Goal: Task Accomplishment & Management: Use online tool/utility

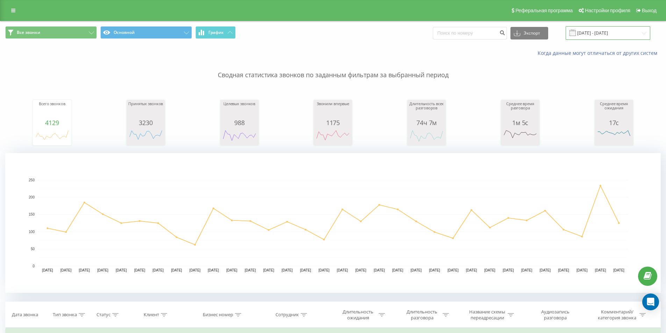
click at [618, 30] on input "19.07.2025 - 19.08.2025" at bounding box center [607, 33] width 85 height 14
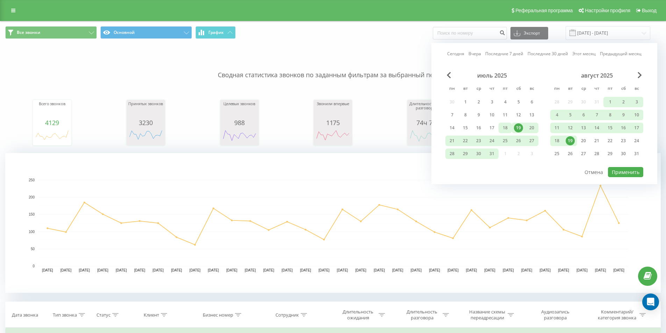
click at [506, 127] on div "18" at bounding box center [504, 127] width 9 height 9
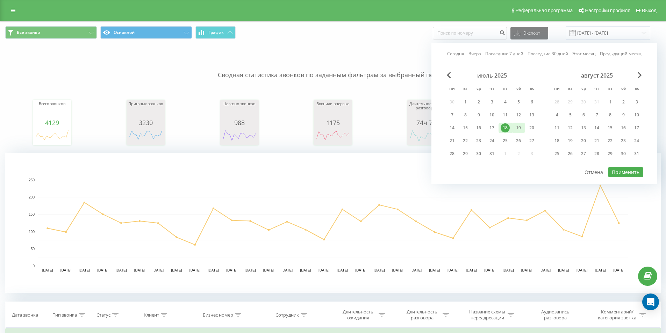
click at [514, 128] on div "19" at bounding box center [518, 127] width 9 height 9
click at [516, 128] on div "19" at bounding box center [518, 127] width 9 height 9
click at [568, 141] on div "19" at bounding box center [569, 140] width 9 height 9
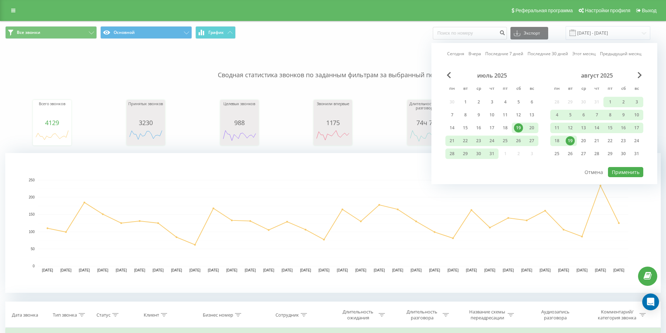
click at [568, 141] on div "19" at bounding box center [569, 140] width 9 height 9
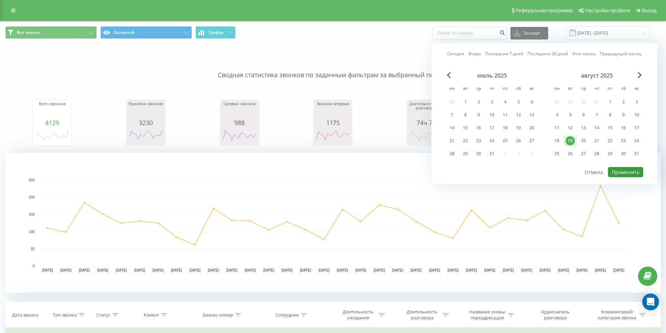
click at [624, 174] on button "Применить" at bounding box center [625, 172] width 35 height 10
type input "[DATE] - [DATE]"
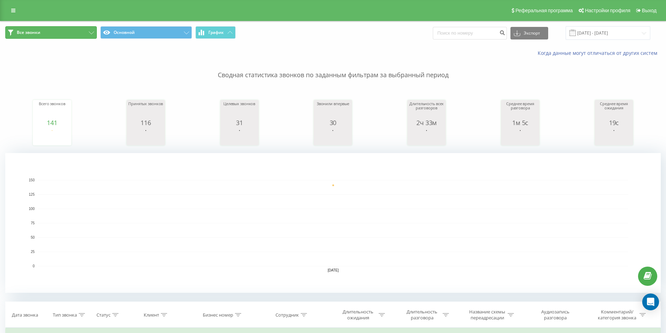
click at [91, 30] on button "Все звонки" at bounding box center [51, 32] width 92 height 13
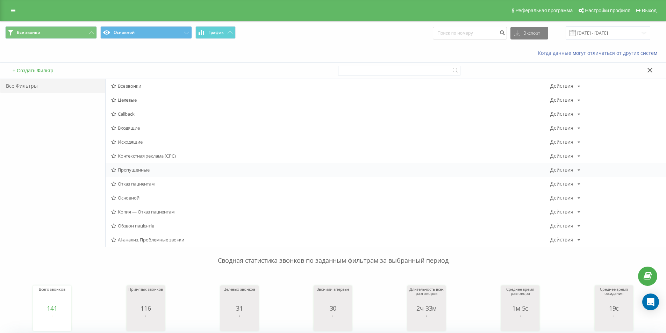
click at [127, 172] on span "Пропущенные" at bounding box center [330, 169] width 439 height 5
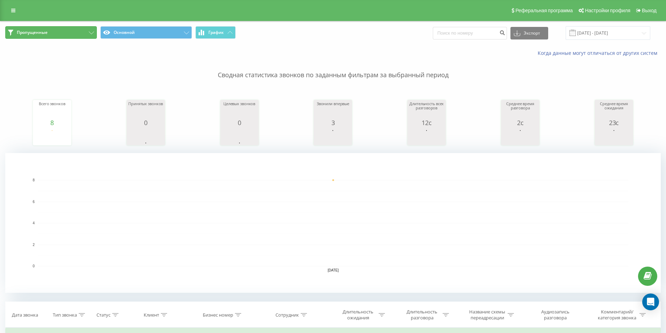
click at [83, 36] on button "Пропущенные" at bounding box center [51, 32] width 92 height 13
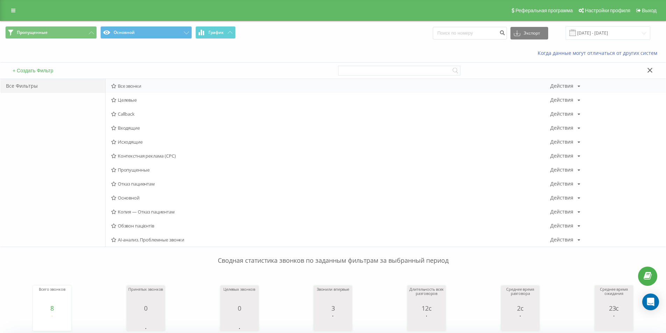
click at [136, 85] on span "Все звонки" at bounding box center [330, 85] width 439 height 5
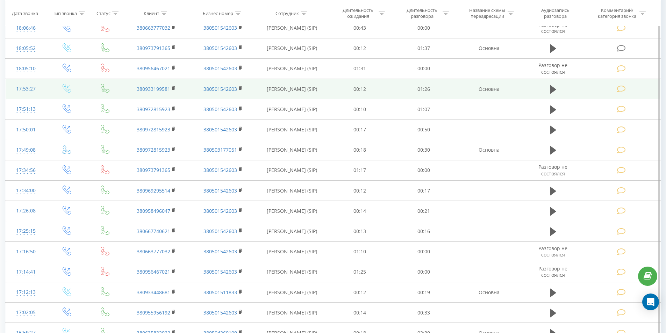
scroll to position [349, 0]
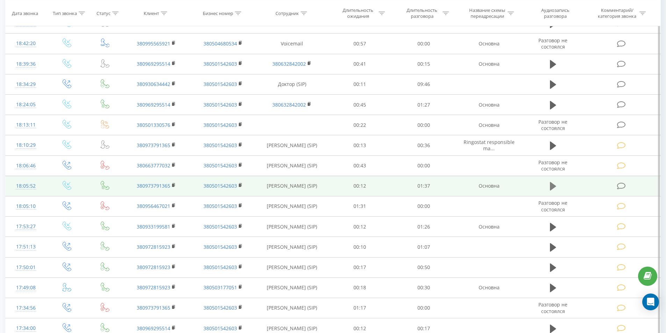
click at [553, 185] on icon at bounding box center [553, 186] width 6 height 8
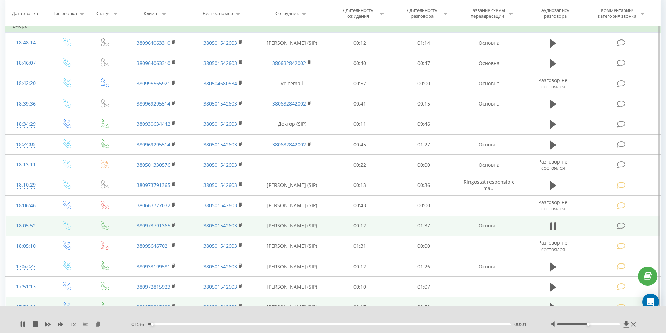
scroll to position [314, 0]
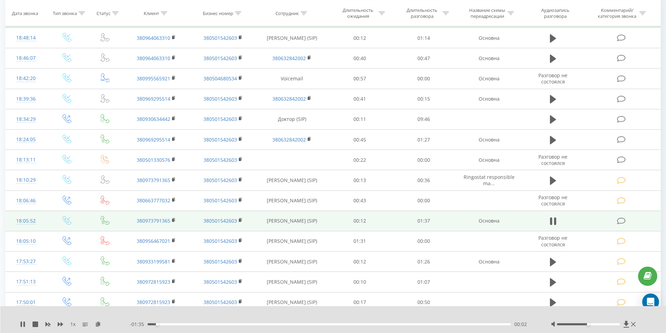
click at [226, 325] on div "00:02" at bounding box center [328, 324] width 363 height 2
click at [295, 324] on div "00:24" at bounding box center [328, 324] width 363 height 2
click at [322, 324] on div "00:40" at bounding box center [328, 324] width 363 height 2
click at [384, 325] on div "00:47" at bounding box center [328, 324] width 363 height 2
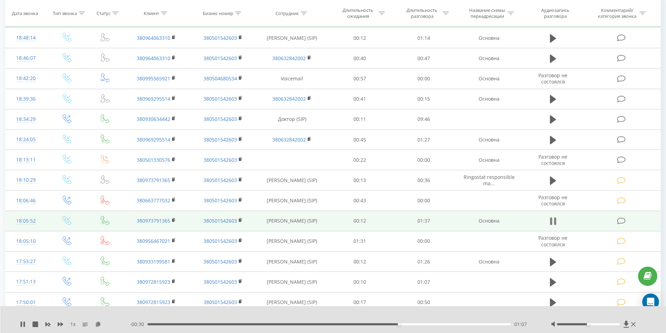
click at [555, 221] on icon at bounding box center [554, 221] width 2 height 8
click at [625, 219] on span at bounding box center [622, 220] width 10 height 7
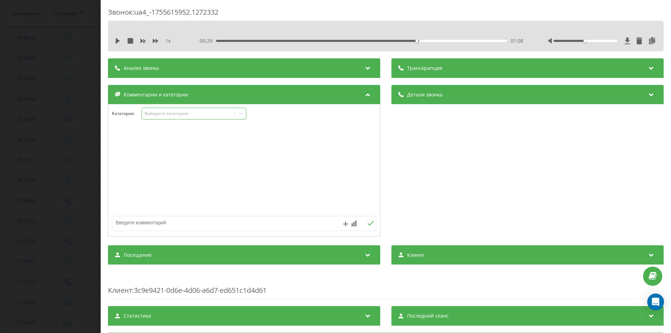
click at [169, 115] on div "Выберите категорию" at bounding box center [188, 114] width 87 height 6
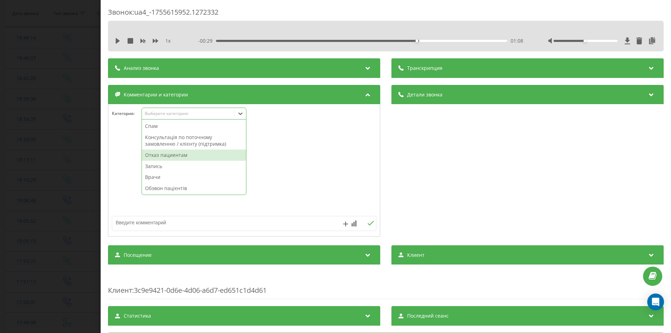
click at [165, 152] on div "Отказ пациентам" at bounding box center [194, 155] width 104 height 11
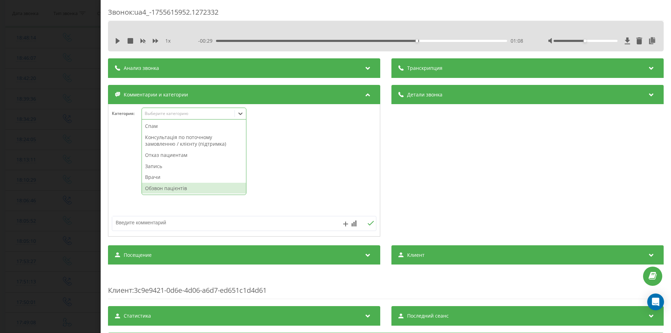
click at [175, 224] on textarea at bounding box center [217, 222] width 211 height 13
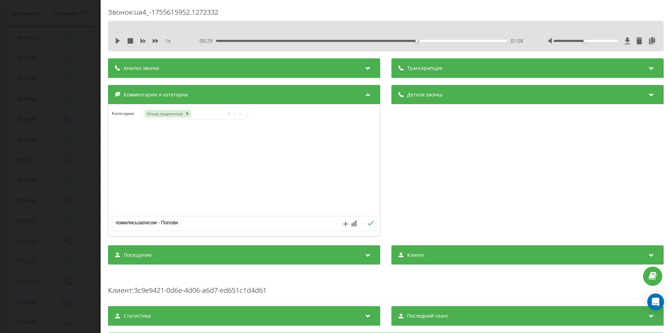
type textarea "помилисьзаписом - Попович"
click at [58, 165] on div "Звонок : ua4_-1755615952.1272332 1 x - 00:29 01:08 01:08 Транскрипция Для анали…" at bounding box center [335, 166] width 671 height 333
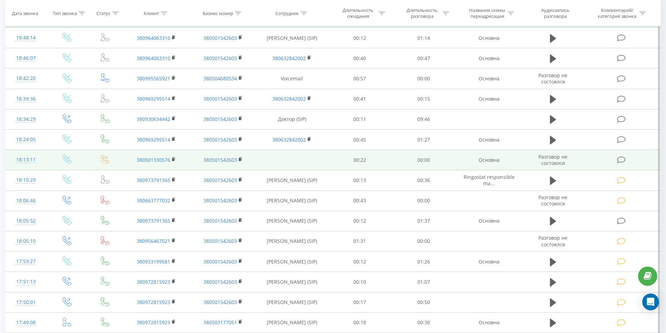
click at [623, 160] on icon at bounding box center [621, 159] width 9 height 7
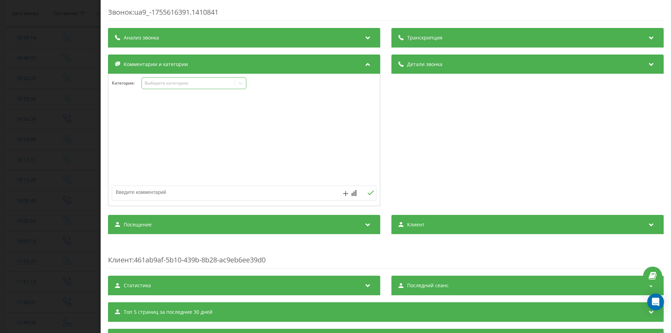
click at [169, 85] on div "Выберите категорию" at bounding box center [188, 83] width 87 height 6
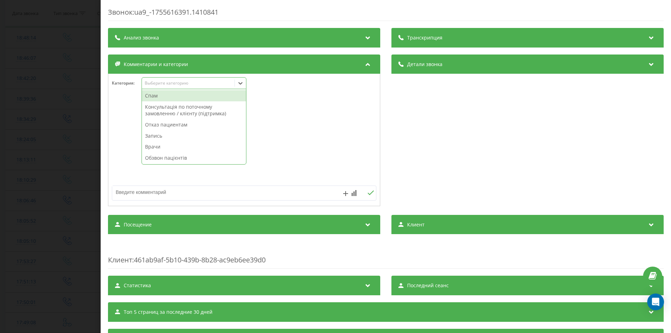
click at [160, 96] on div "Спам" at bounding box center [194, 95] width 104 height 11
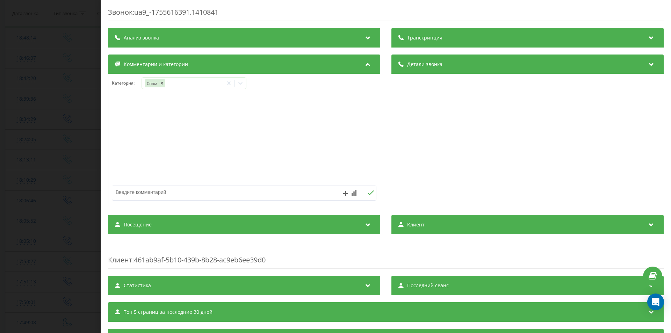
click at [10, 187] on div "Звонок : ua9_-1755616391.1410841 Транскрипция Для анализа AI будущих звонков на…" at bounding box center [335, 166] width 671 height 333
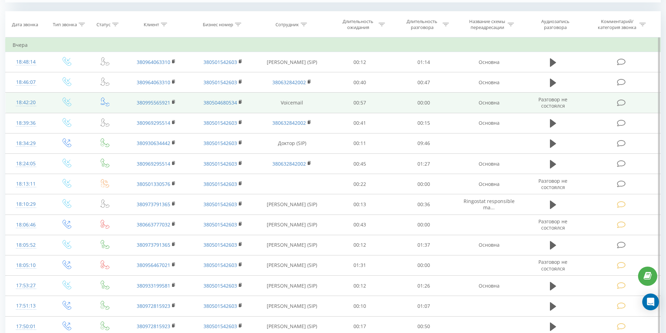
scroll to position [279, 0]
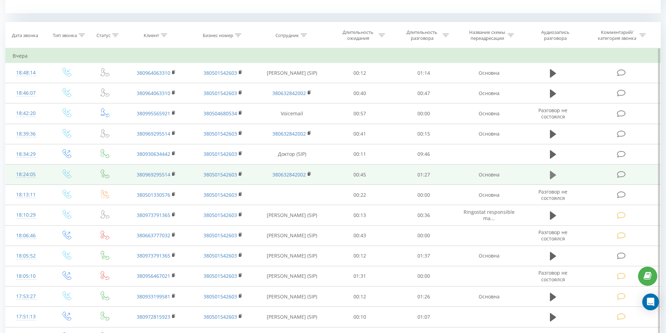
click at [557, 174] on button at bounding box center [552, 175] width 10 height 10
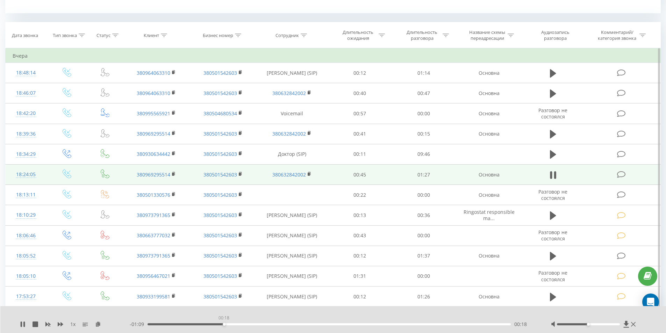
click at [224, 325] on div "00:18" at bounding box center [328, 324] width 363 height 2
click at [554, 176] on icon at bounding box center [554, 175] width 2 height 8
click at [622, 176] on icon at bounding box center [621, 174] width 9 height 7
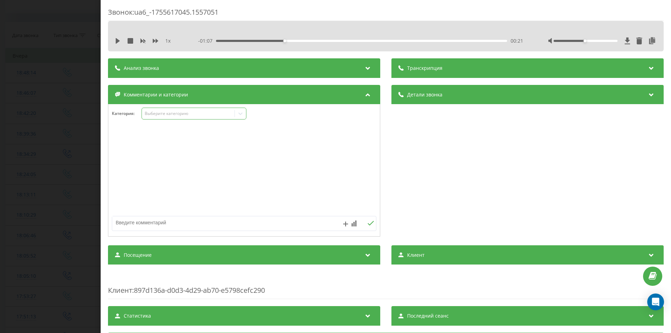
click at [170, 115] on div "Выберите категорию" at bounding box center [188, 114] width 87 height 6
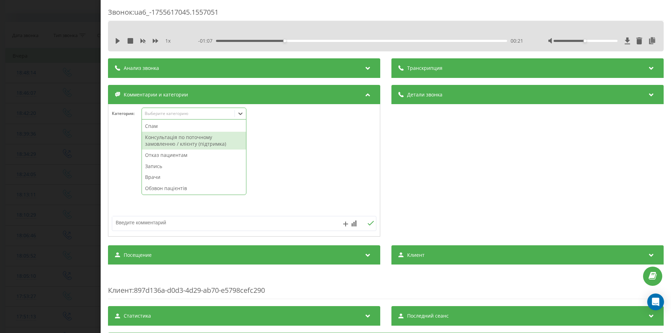
click at [166, 139] on div "Консультація по поточному замовленню / клієнту (підтримка)" at bounding box center [194, 141] width 104 height 18
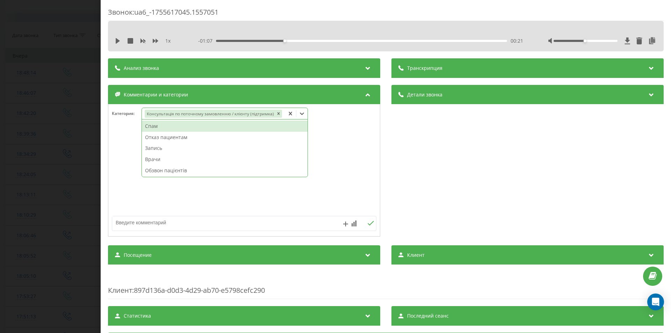
click at [18, 196] on div "Звонок : ua6_-1755617045.1557051 1 x - 01:07 00:21 00:21 Транскрипция Для анали…" at bounding box center [335, 166] width 671 height 333
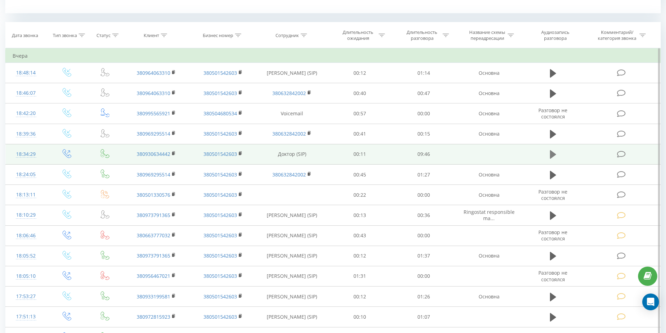
click at [558, 154] on button at bounding box center [552, 154] width 10 height 10
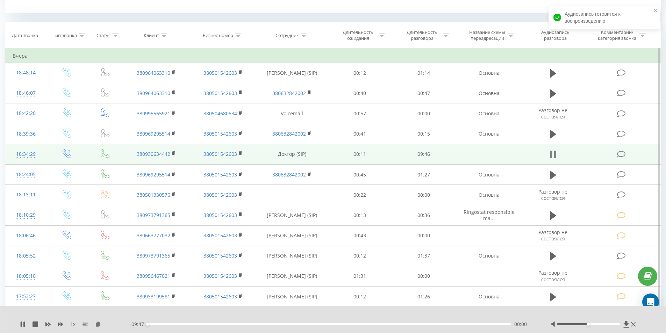
click at [553, 152] on icon at bounding box center [553, 155] width 6 height 10
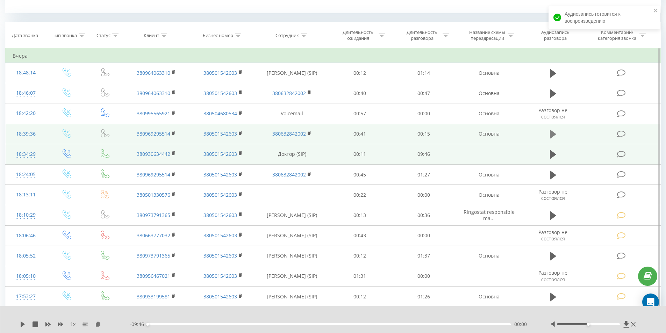
click at [550, 133] on icon at bounding box center [553, 134] width 6 height 8
click at [204, 324] on div "00:00" at bounding box center [328, 324] width 363 height 2
click at [226, 324] on div "00:03" at bounding box center [328, 324] width 363 height 2
click at [268, 326] on div "- 00:11 00:03 00:03" at bounding box center [331, 324] width 403 height 7
click at [552, 134] on icon at bounding box center [553, 134] width 6 height 10
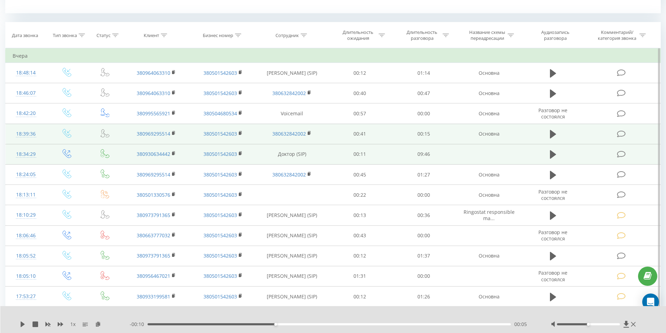
click at [617, 133] on icon at bounding box center [621, 133] width 9 height 7
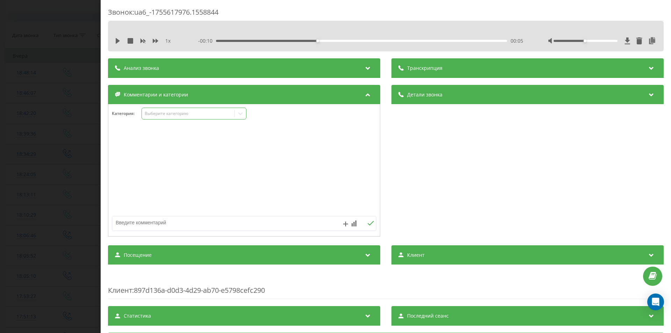
click at [182, 112] on div "Выберите категорию" at bounding box center [188, 114] width 87 height 6
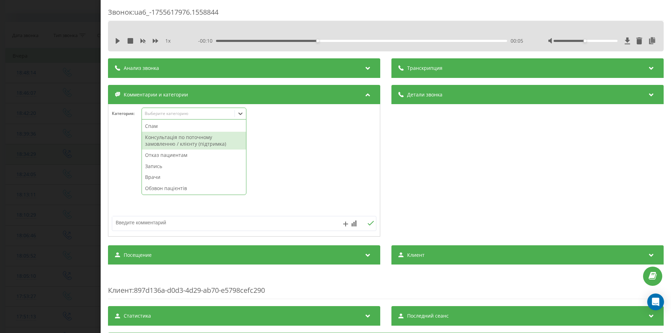
click at [177, 140] on div "Консультація по поточному замовленню / клієнту (підтримка)" at bounding box center [194, 141] width 104 height 18
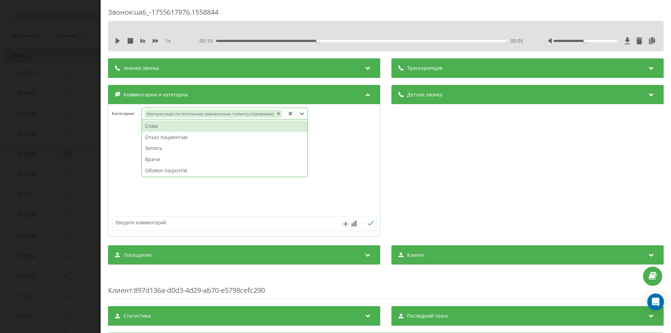
click at [1, 201] on div "Звонок : ua6_-1755617976.1558844 1 x - 00:10 00:05 00:05 Транскрипция Для анали…" at bounding box center [335, 166] width 671 height 333
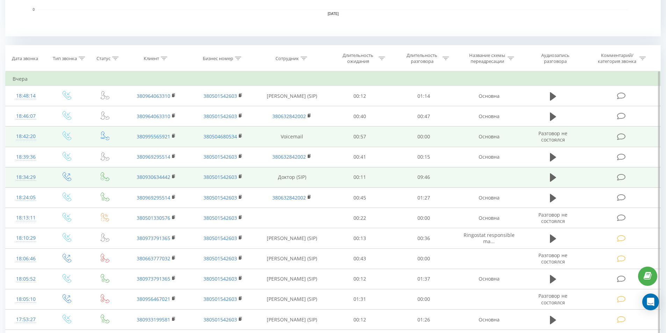
scroll to position [245, 0]
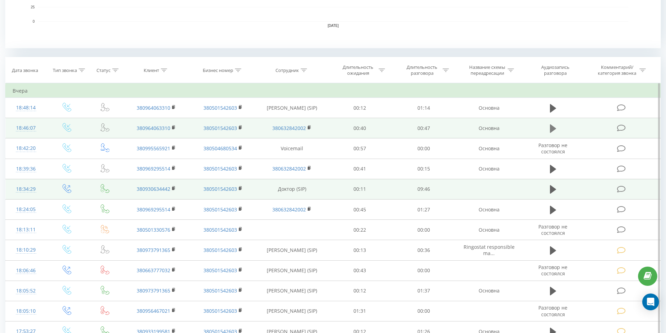
click at [553, 126] on icon at bounding box center [553, 129] width 6 height 10
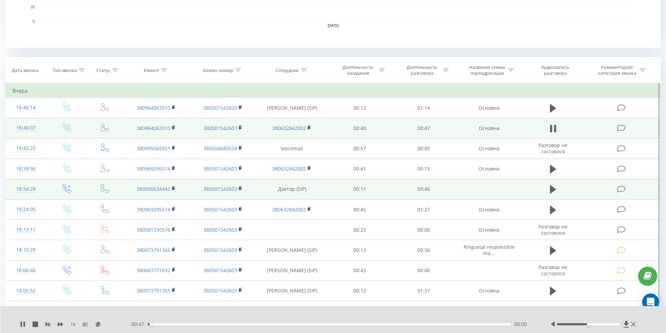
click at [233, 325] on div "00:00" at bounding box center [328, 324] width 363 height 2
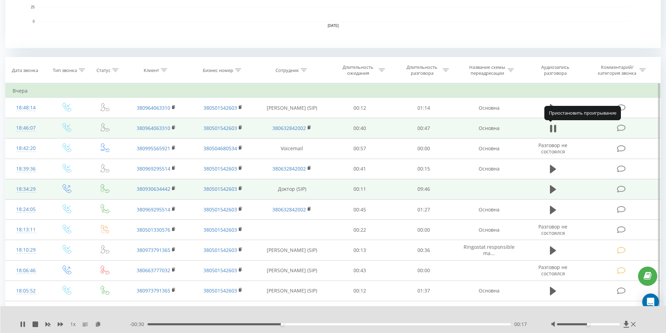
drag, startPoint x: 550, startPoint y: 126, endPoint x: 637, endPoint y: 136, distance: 87.8
click at [551, 126] on icon at bounding box center [551, 129] width 2 height 8
click at [619, 130] on icon at bounding box center [621, 127] width 9 height 7
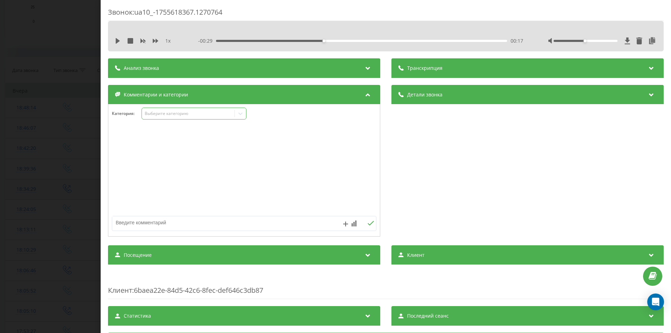
click at [171, 113] on div "Выберите категорию" at bounding box center [188, 114] width 87 height 6
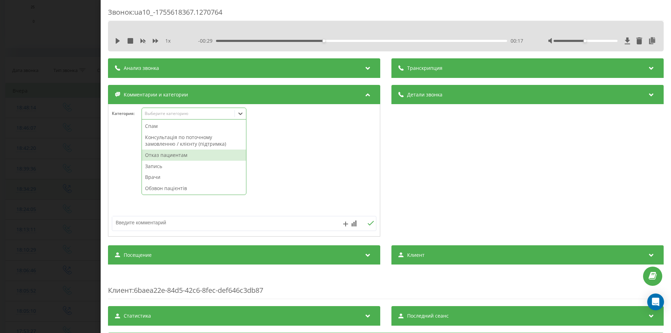
click at [163, 153] on div "Отказ пациентам" at bounding box center [194, 155] width 104 height 11
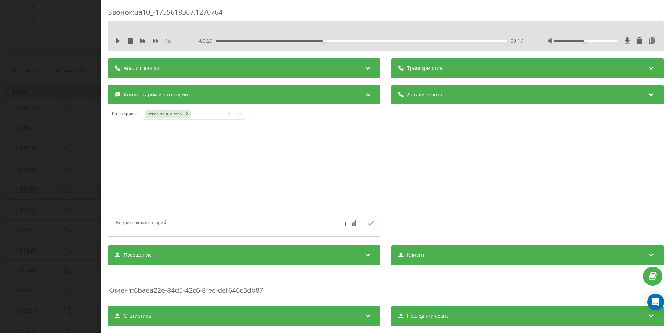
click at [175, 226] on textarea at bounding box center [217, 222] width 211 height 13
type textarea "пункція - Попович"
click at [34, 149] on div "Звонок : ua10_-1755618367.1270764 1 x - 00:29 00:17 00:17 Транскрипция Для анал…" at bounding box center [335, 166] width 671 height 333
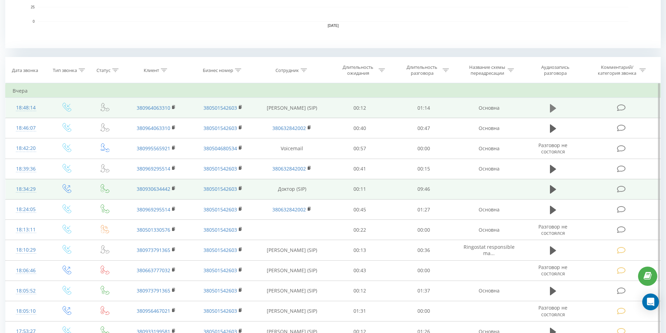
click at [552, 111] on icon at bounding box center [553, 108] width 6 height 10
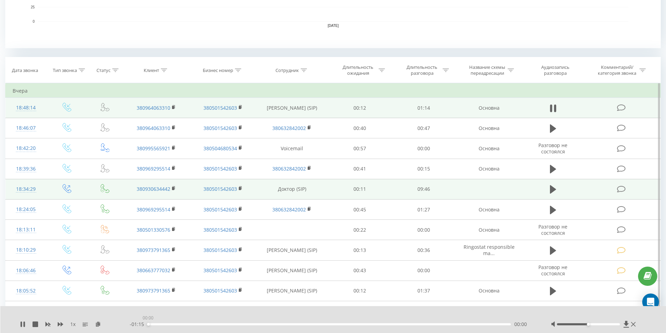
click at [213, 323] on div "00:00" at bounding box center [328, 324] width 363 height 2
click at [555, 106] on icon at bounding box center [554, 108] width 2 height 8
click at [620, 106] on icon at bounding box center [621, 107] width 9 height 7
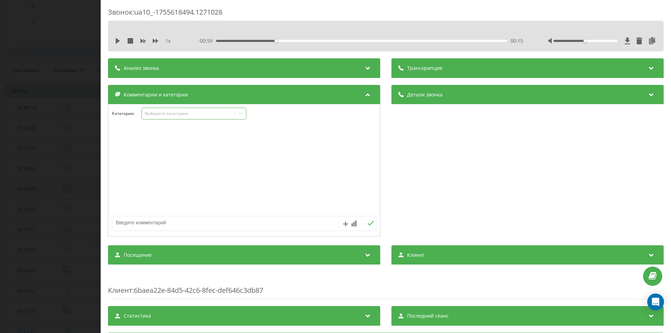
click at [173, 112] on div "Выберите категорию" at bounding box center [188, 114] width 87 height 6
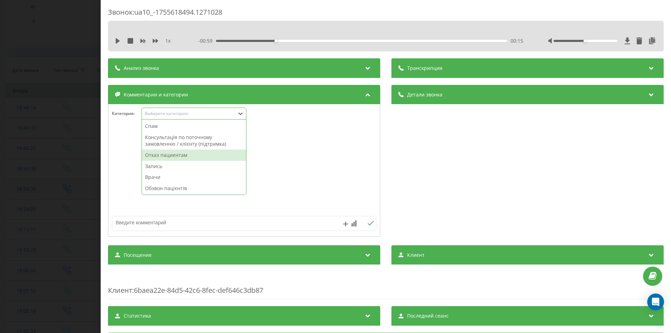
click at [162, 156] on div "Отказ пациентам" at bounding box center [194, 155] width 104 height 11
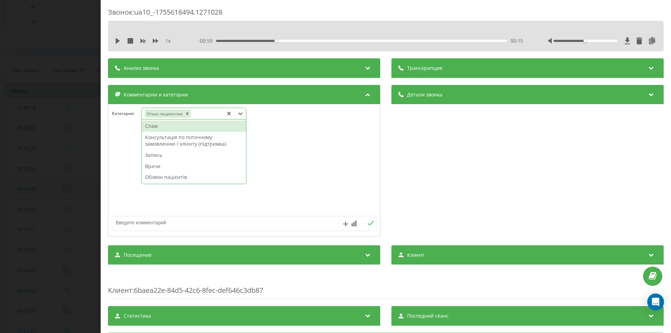
click at [170, 228] on textarea at bounding box center [217, 222] width 211 height 13
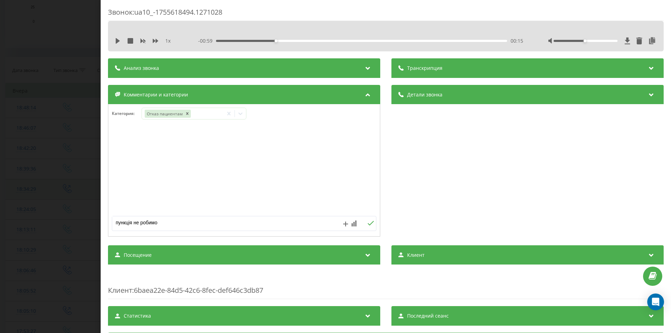
type textarea "пункція не робимо"
click at [23, 157] on div "Звонок : ua10_-1755618494.1271028 1 x - 00:59 00:15 00:15 Транскрипция Для анал…" at bounding box center [335, 166] width 671 height 333
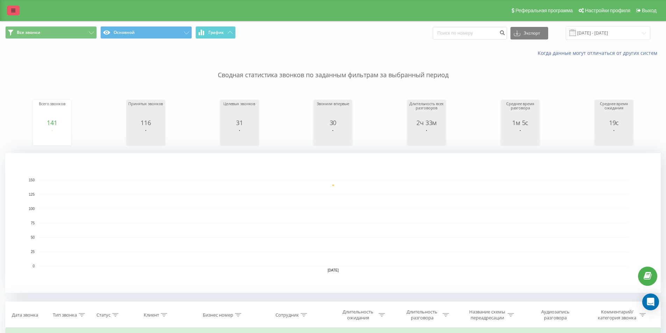
click at [12, 9] on icon at bounding box center [13, 10] width 4 height 5
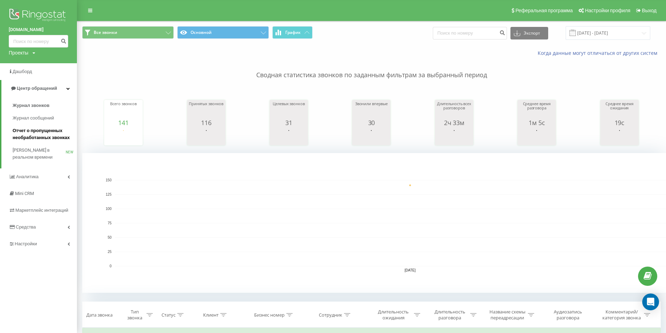
click at [37, 139] on span "Отчет о пропущенных необработанных звонках" at bounding box center [43, 134] width 61 height 14
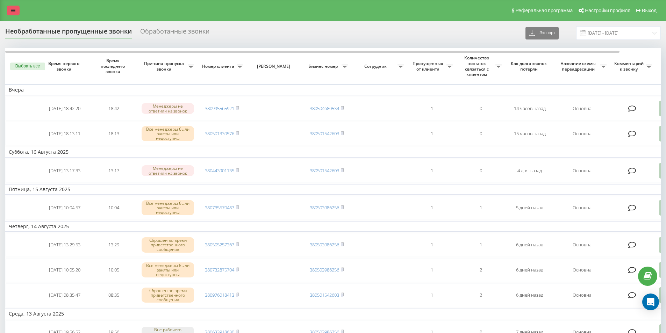
click at [14, 7] on link at bounding box center [13, 11] width 13 height 10
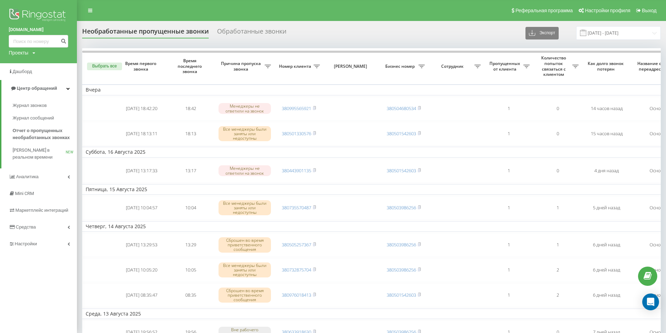
click at [168, 29] on div "Необработанные пропущенные звонки" at bounding box center [145, 33] width 126 height 11
click at [254, 32] on div "Обработанные звонки" at bounding box center [251, 33] width 69 height 11
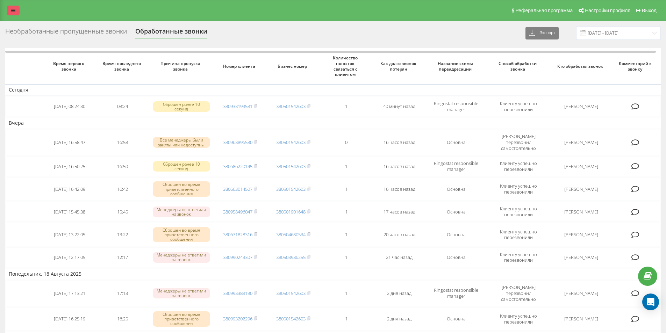
click at [13, 10] on icon at bounding box center [13, 10] width 4 height 5
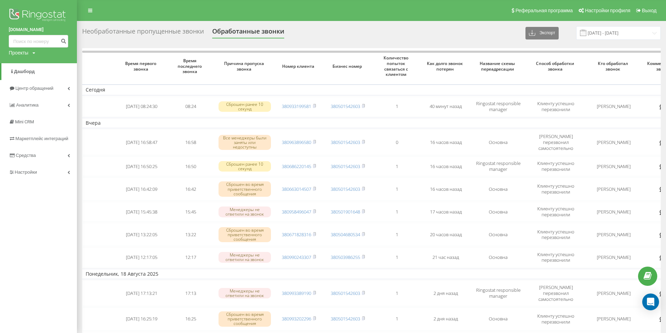
click at [35, 53] on icon at bounding box center [33, 53] width 3 height 4
click at [35, 52] on icon at bounding box center [33, 53] width 3 height 4
click at [26, 27] on link "[DOMAIN_NAME]" at bounding box center [38, 29] width 59 height 7
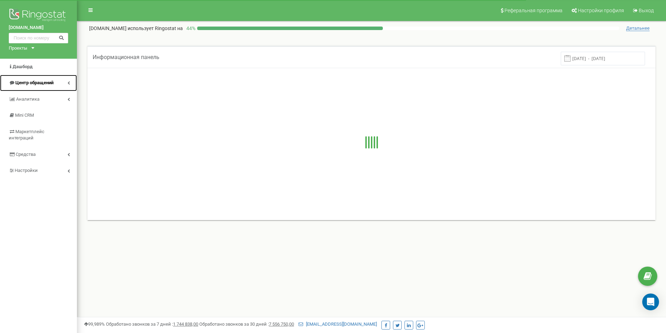
click at [68, 85] on link "Центр обращений" at bounding box center [38, 83] width 77 height 16
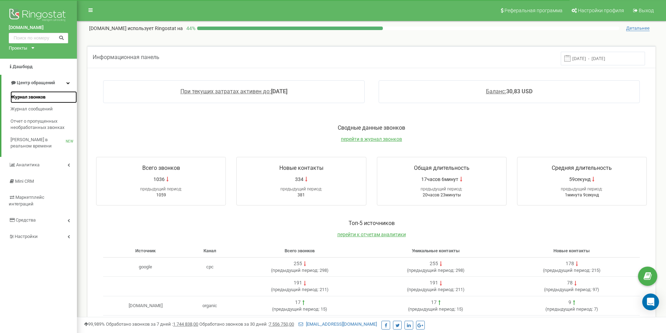
click at [36, 97] on span "Журнал звонков" at bounding box center [27, 97] width 35 height 7
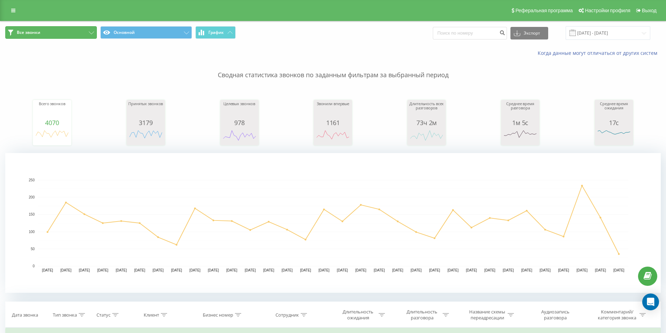
click at [88, 36] on button "Все звонки" at bounding box center [51, 32] width 92 height 13
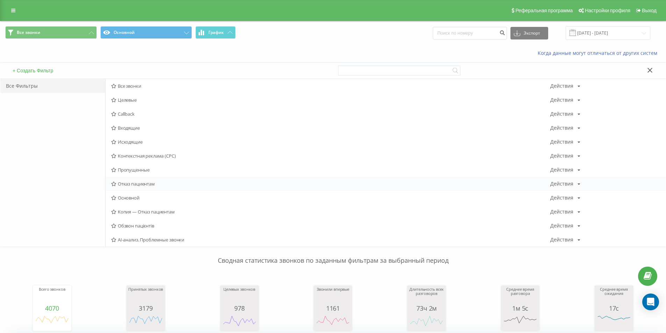
click at [135, 184] on span "Отказ пациентам" at bounding box center [330, 183] width 439 height 5
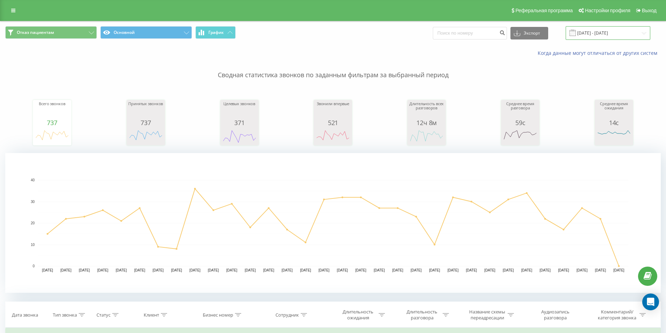
click at [626, 35] on input "[DATE] - [DATE]" at bounding box center [607, 33] width 85 height 14
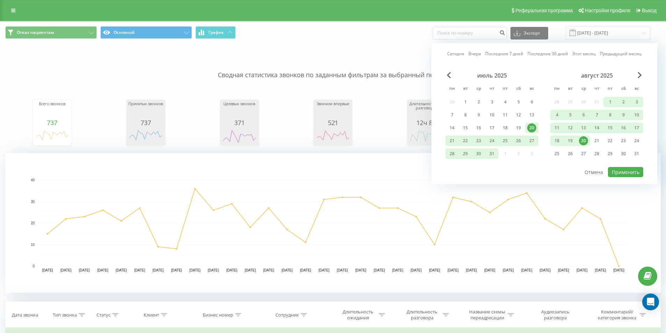
click at [474, 53] on link "Вчера" at bounding box center [474, 53] width 13 height 7
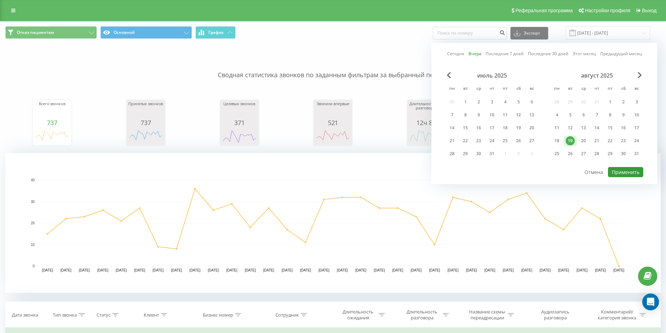
click at [628, 170] on button "Применить" at bounding box center [625, 172] width 35 height 10
type input "[DATE] - [DATE]"
